Goal: Check status: Check status

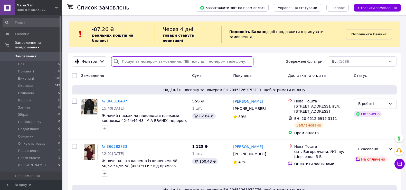
paste input "[PHONE_NUMBER]"
click at [146, 56] on input "search" at bounding box center [182, 61] width 142 height 10
type input "[PHONE_NUMBER]"
